Goal: Communication & Community: Answer question/provide support

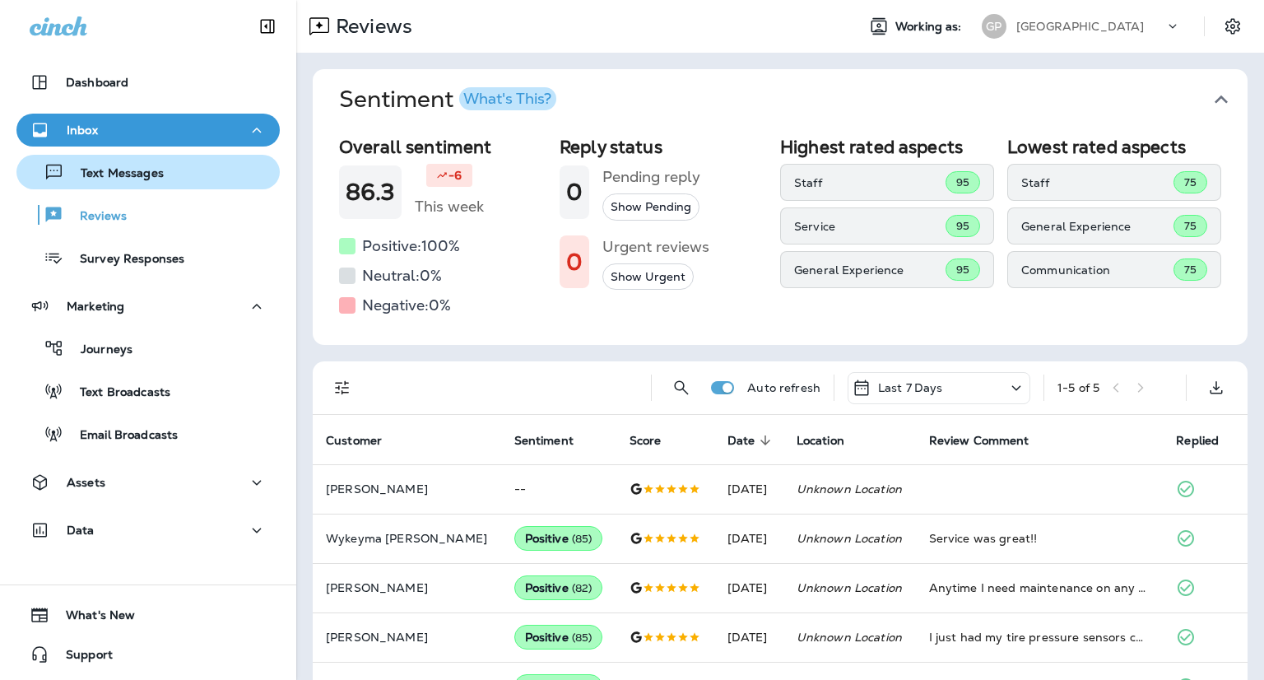
click at [103, 182] on div "Text Messages" at bounding box center [93, 172] width 141 height 25
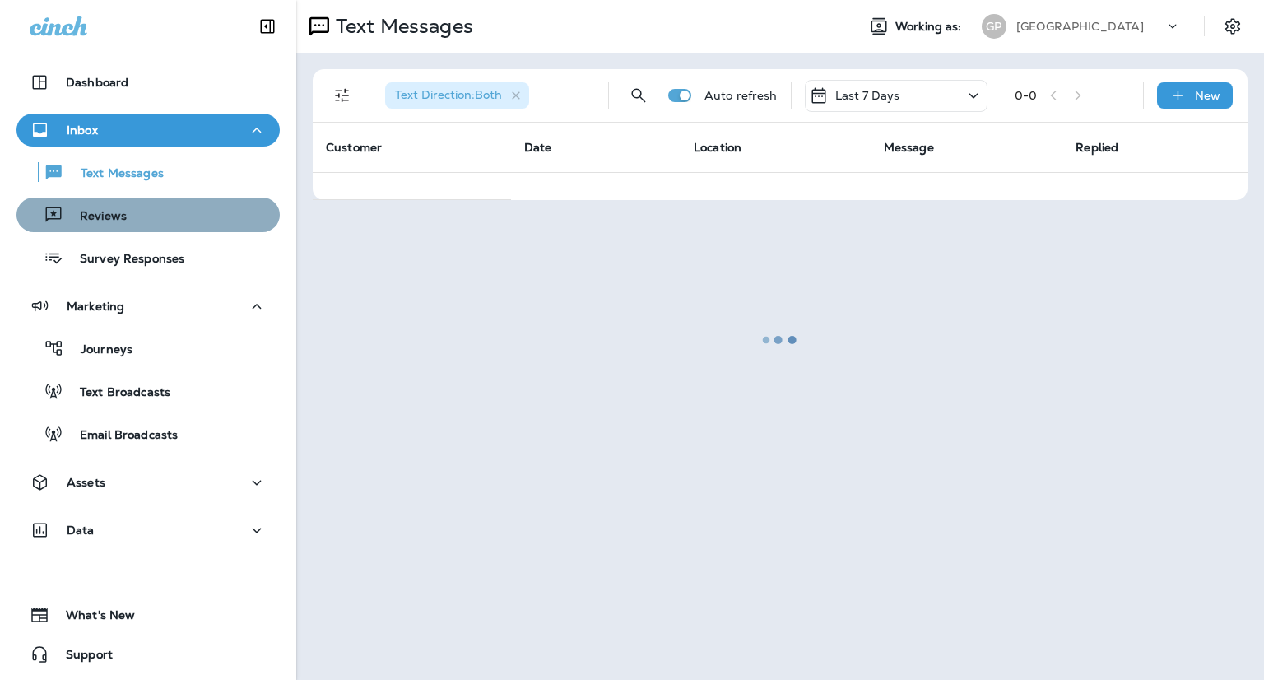
click at [147, 213] on div "Reviews" at bounding box center [148, 214] width 250 height 25
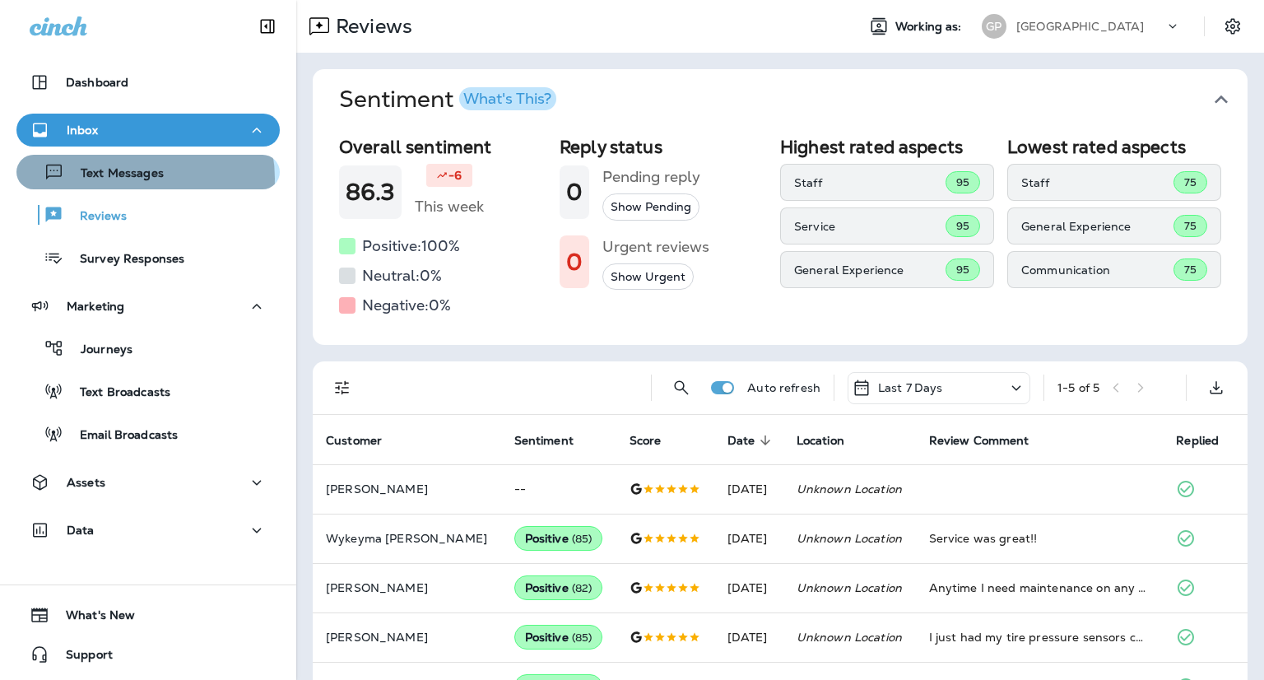
click at [135, 179] on p "Text Messages" at bounding box center [114, 174] width 100 height 16
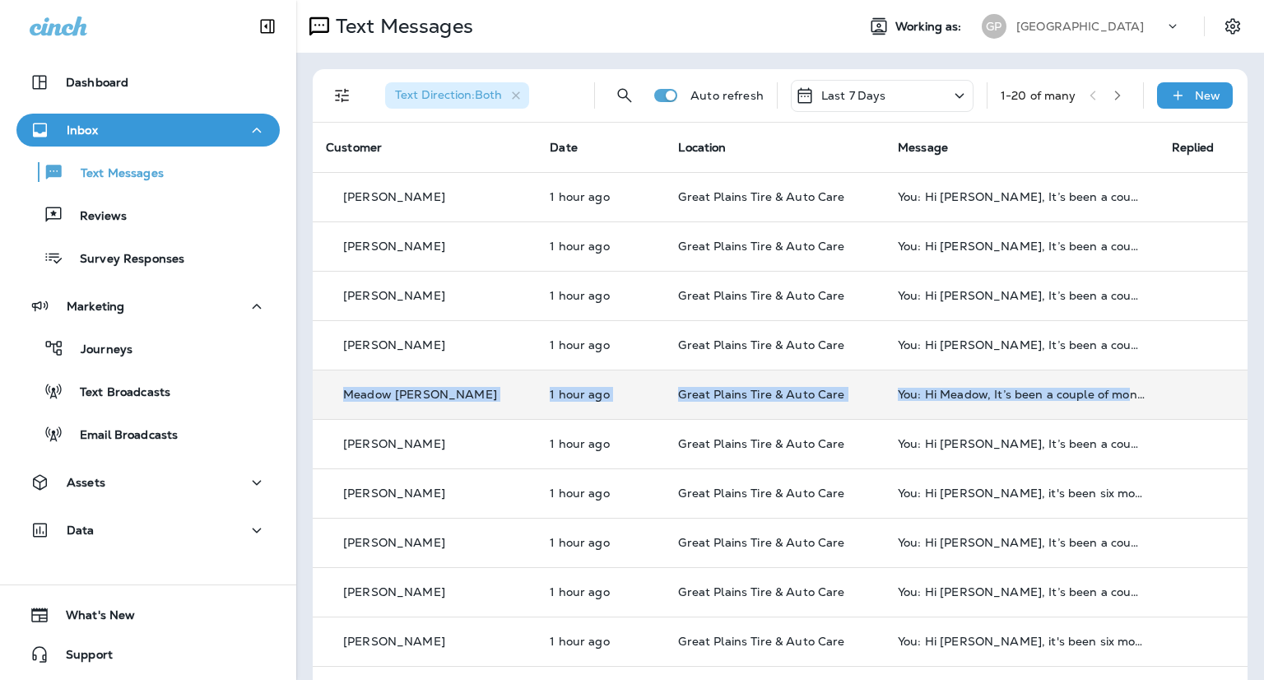
click at [1096, 380] on tbody "Dodge [PERSON_NAME] 1 hour ago Great Plains Tire & Auto Care You: Hi Dodge, It’…" at bounding box center [780, 665] width 935 height 987
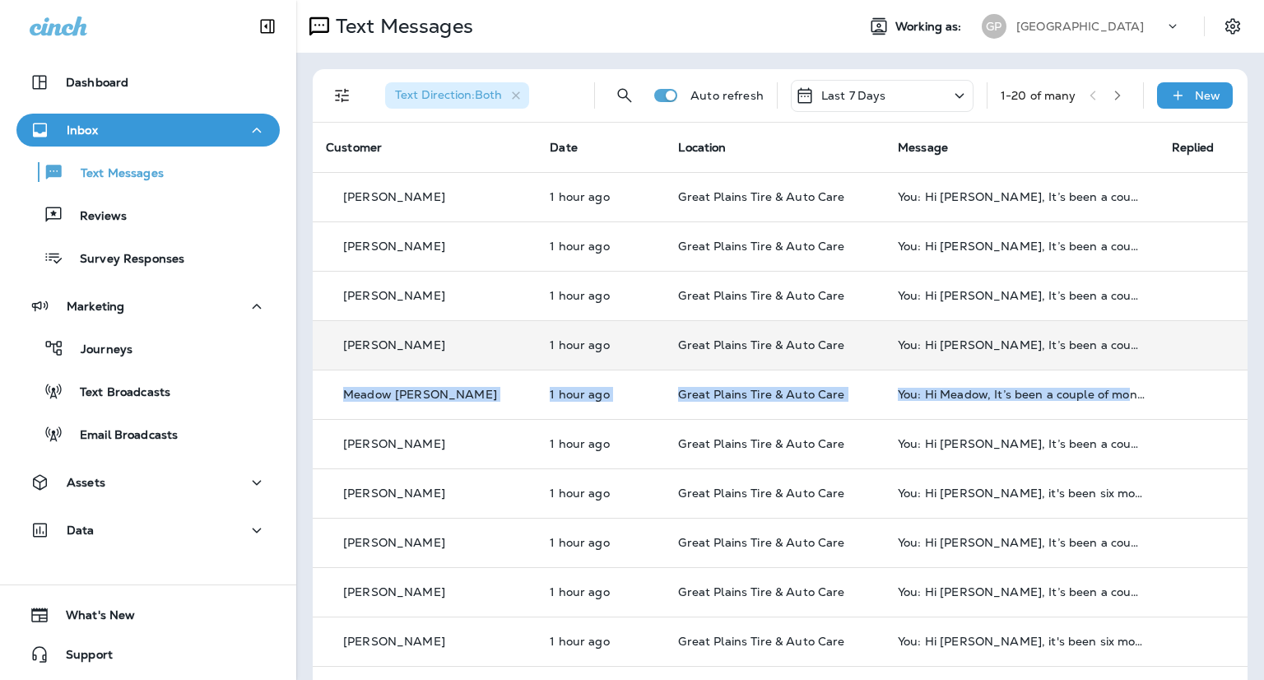
click at [1159, 355] on td at bounding box center [1204, 344] width 90 height 49
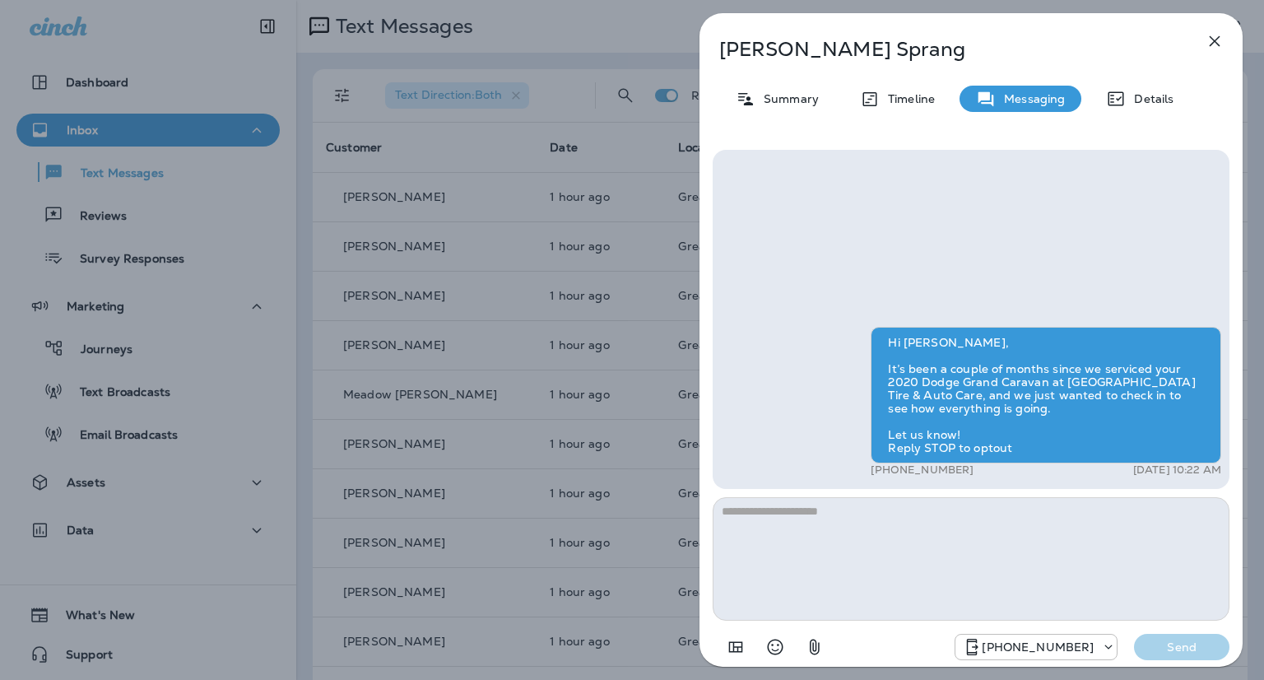
click at [1213, 39] on icon "button" at bounding box center [1215, 41] width 11 height 11
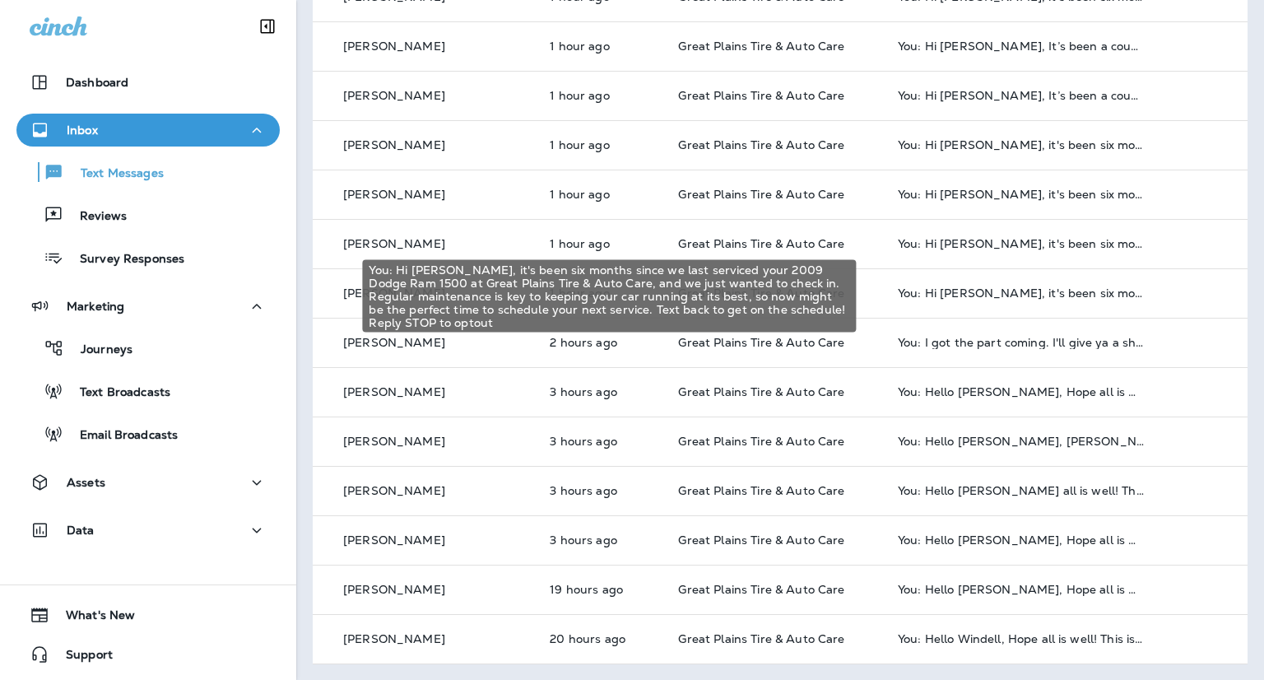
scroll to position [497, 0]
